Goal: Information Seeking & Learning: Learn about a topic

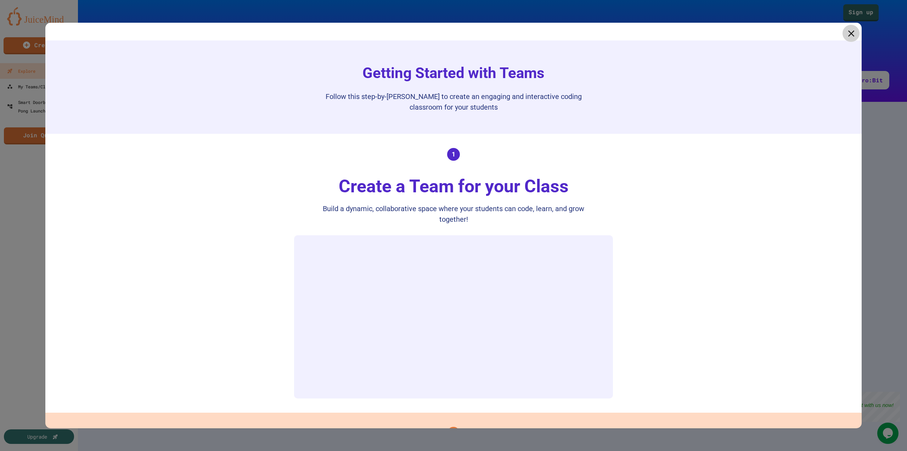
click at [848, 34] on icon at bounding box center [851, 33] width 6 height 6
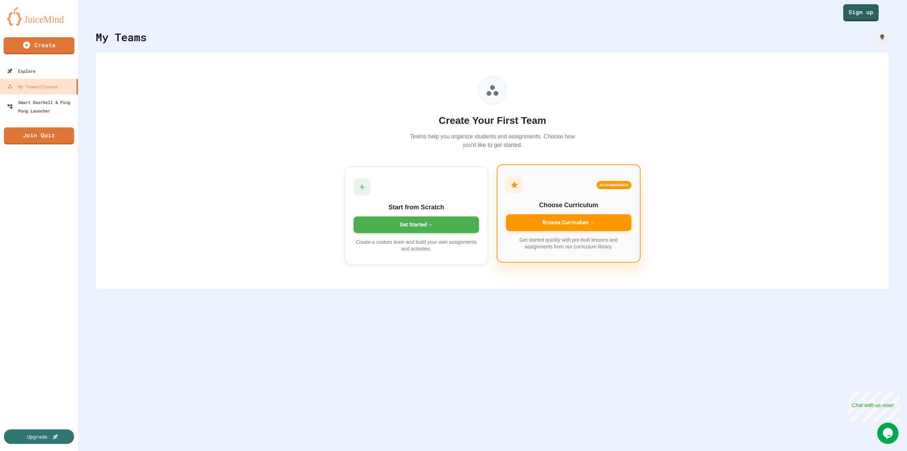
click at [553, 225] on div "Browse Curriculum →" at bounding box center [568, 222] width 125 height 17
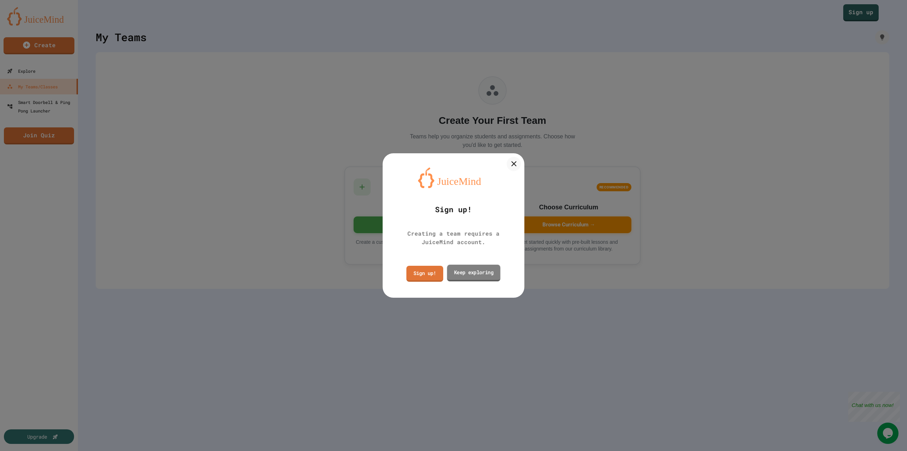
click at [482, 271] on link "Keep exploring" at bounding box center [474, 272] width 54 height 17
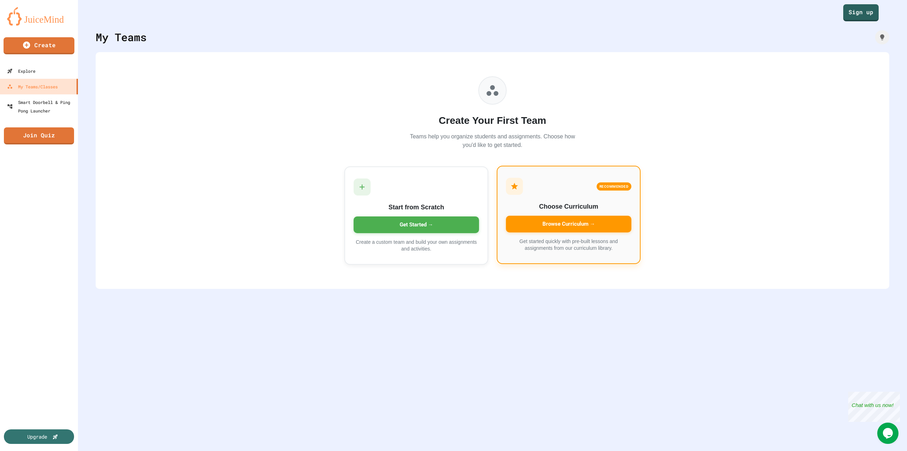
click at [575, 224] on div "Browse Curriculum →" at bounding box center [568, 224] width 125 height 17
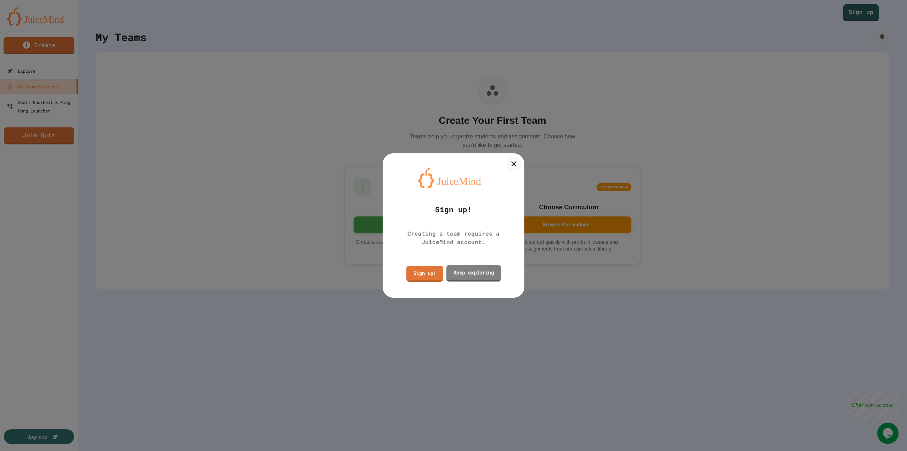
click at [489, 270] on link "Keep exploring" at bounding box center [474, 272] width 55 height 17
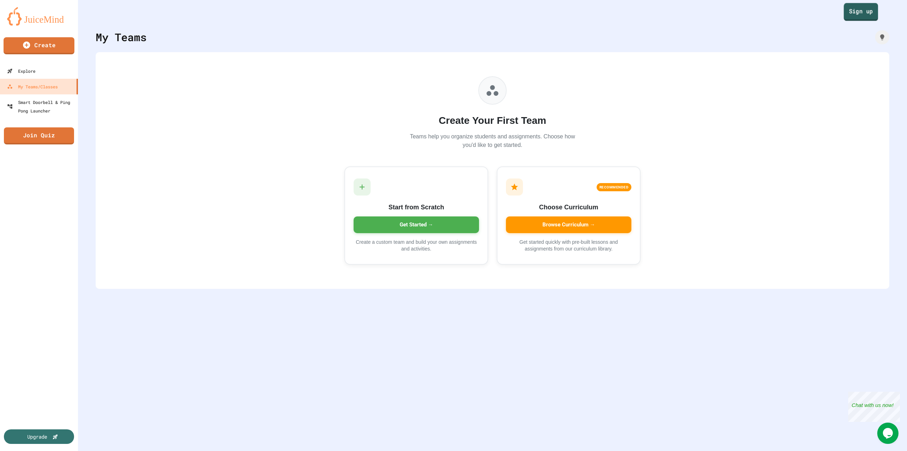
click at [864, 15] on link "Sign up" at bounding box center [861, 12] width 34 height 18
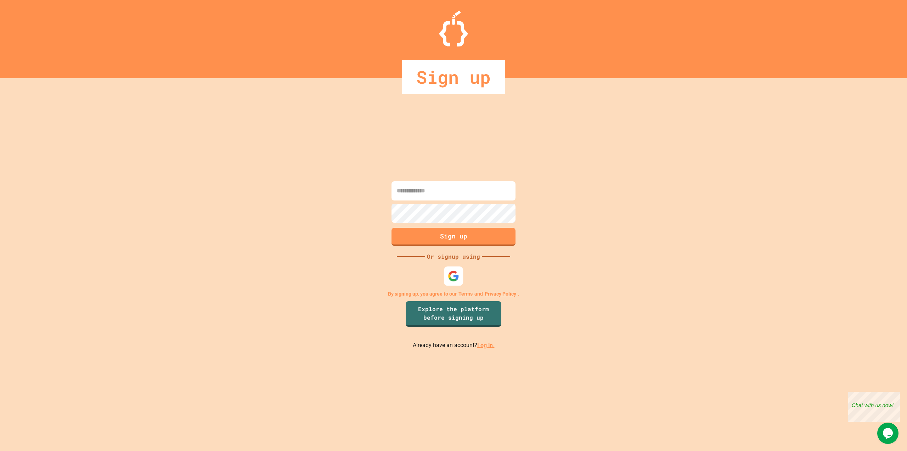
click at [450, 280] on img at bounding box center [454, 276] width 12 height 12
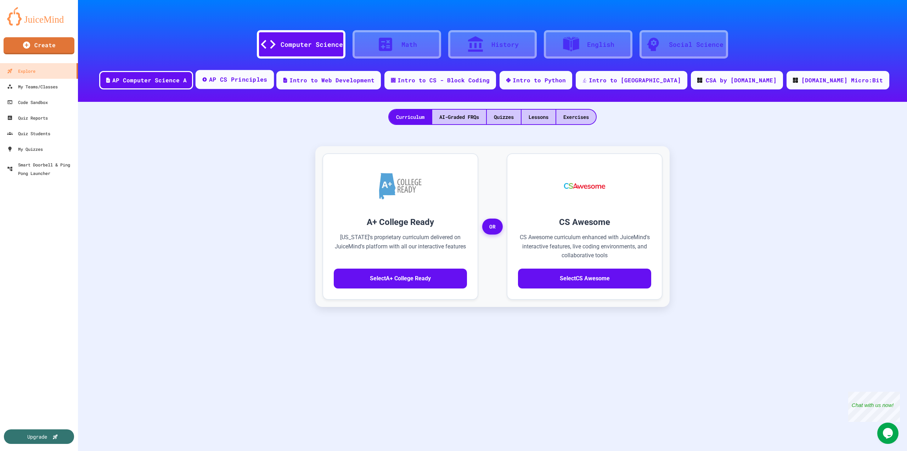
click at [268, 83] on div "AP CS Principles" at bounding box center [238, 79] width 58 height 9
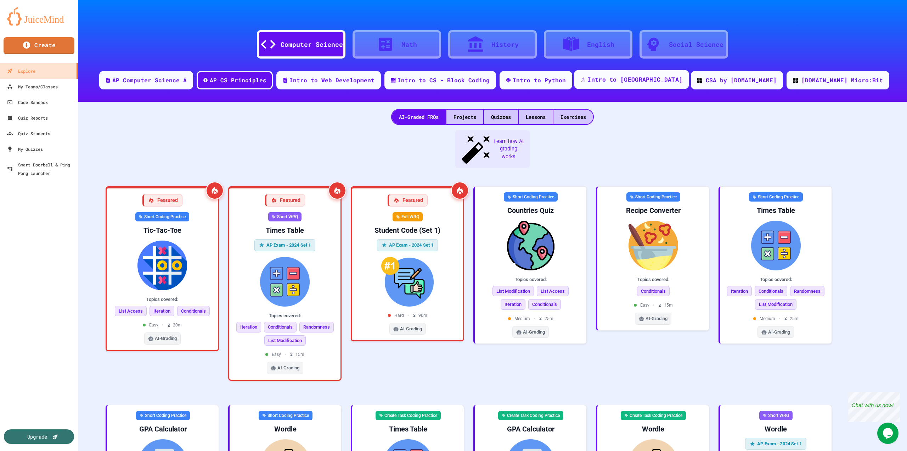
click at [635, 83] on div "Intro to [GEOGRAPHIC_DATA]" at bounding box center [635, 79] width 95 height 9
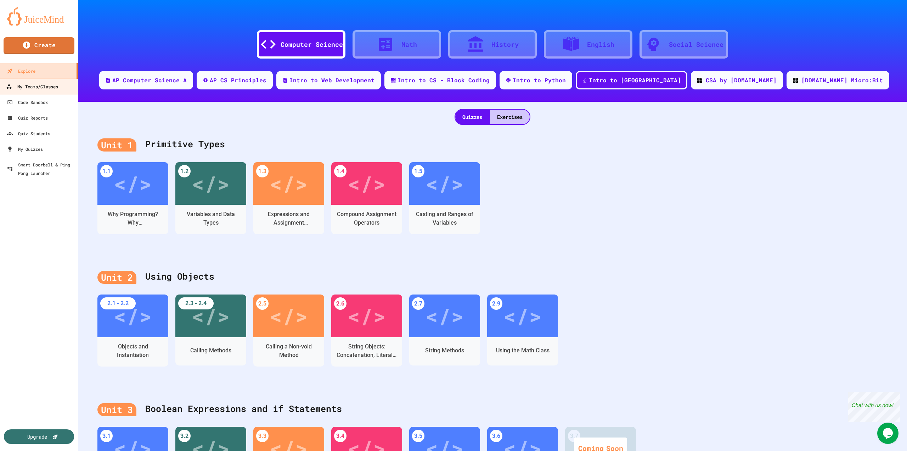
click at [50, 83] on div "My Teams/Classes" at bounding box center [32, 86] width 52 height 9
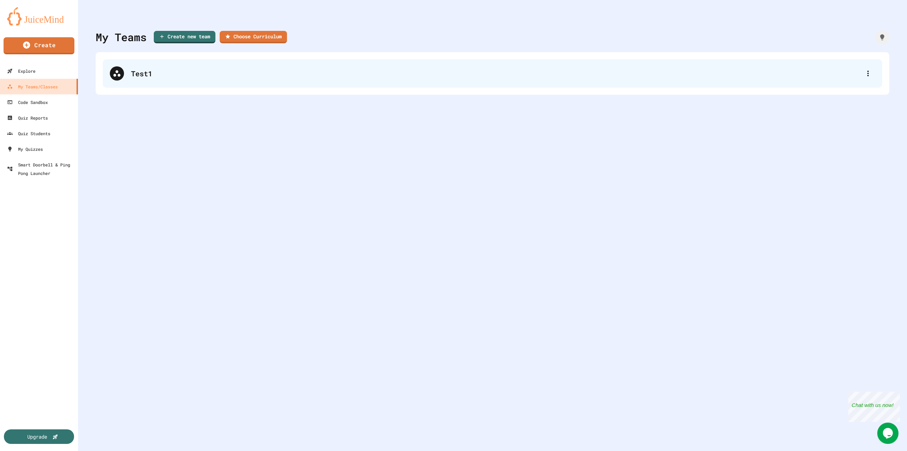
click at [149, 72] on div "Test1" at bounding box center [496, 73] width 730 height 11
